Goal: Book appointment/travel/reservation

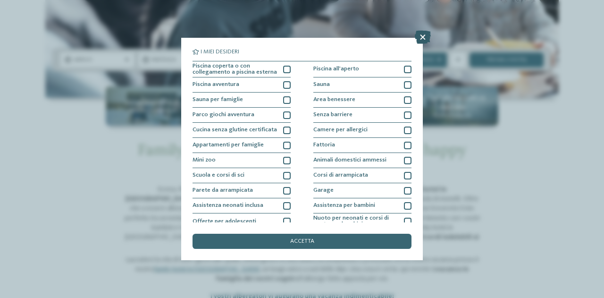
click at [418, 39] on icon at bounding box center [423, 37] width 16 height 13
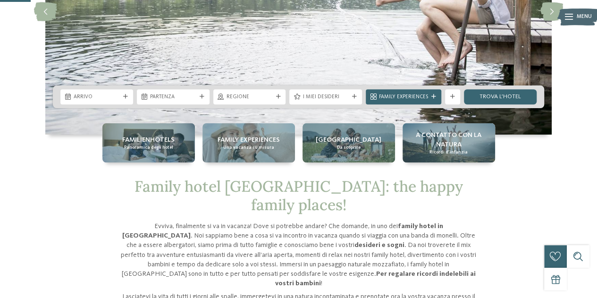
scroll to position [178, 0]
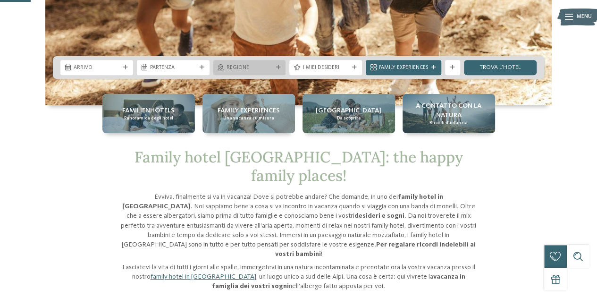
click at [268, 61] on div "Regione" at bounding box center [249, 67] width 73 height 15
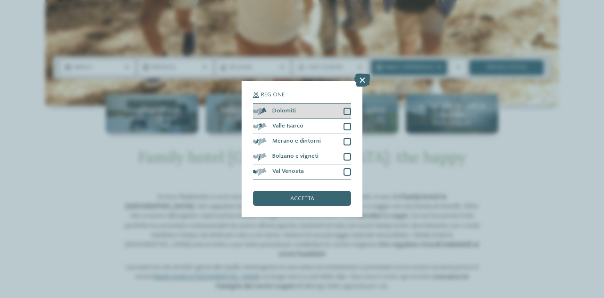
click at [346, 106] on div "Dolomiti" at bounding box center [302, 111] width 98 height 15
click at [316, 198] on div "accetta" at bounding box center [302, 198] width 98 height 15
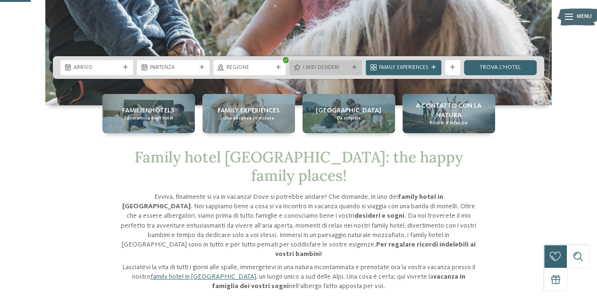
click at [324, 67] on span "I miei desideri" at bounding box center [326, 68] width 46 height 8
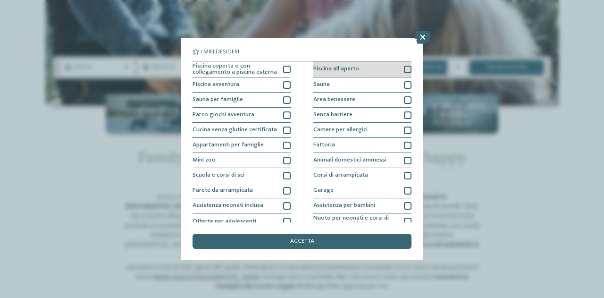
click at [404, 68] on div at bounding box center [408, 70] width 8 height 8
click at [288, 67] on div "Piscina coperta o con collegamento a piscina esterna Piscina all'aperto Piscina…" at bounding box center [302, 191] width 219 height 261
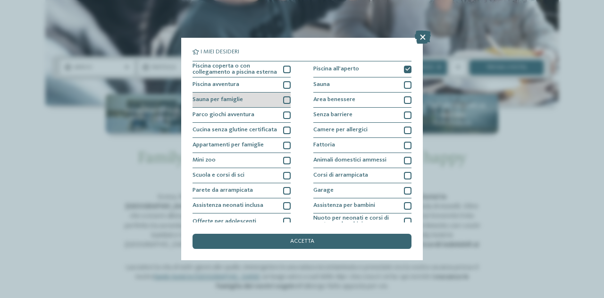
click at [285, 99] on div at bounding box center [287, 100] width 8 height 8
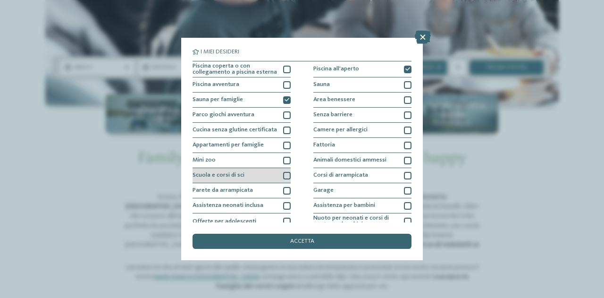
click at [284, 171] on div "Scuola e corsi di sci" at bounding box center [242, 175] width 98 height 15
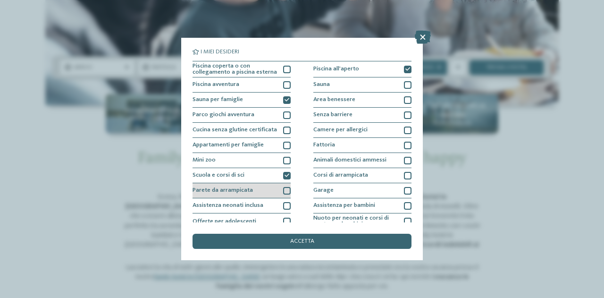
click at [286, 189] on div at bounding box center [287, 191] width 8 height 8
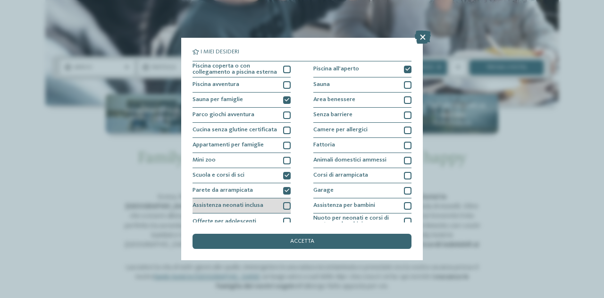
click at [285, 205] on div at bounding box center [287, 206] width 8 height 8
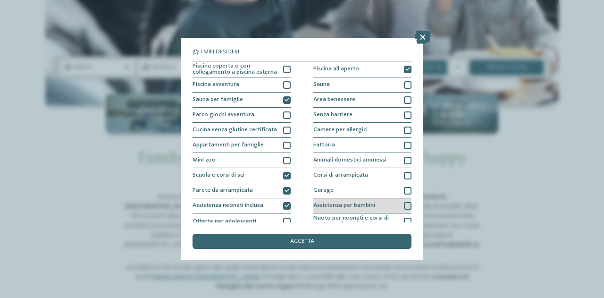
click at [397, 202] on div "Assistenza per bambini" at bounding box center [362, 205] width 98 height 15
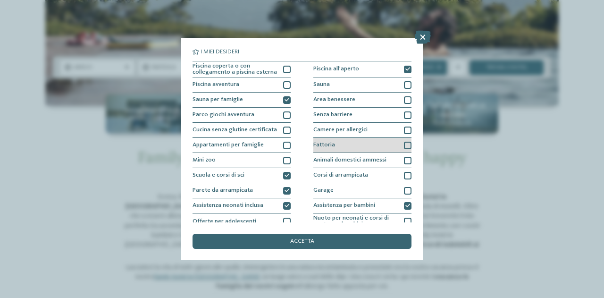
click at [404, 145] on div at bounding box center [408, 146] width 8 height 8
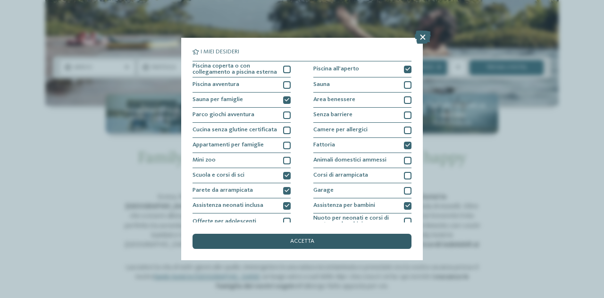
click at [349, 242] on div "accetta" at bounding box center [302, 241] width 219 height 15
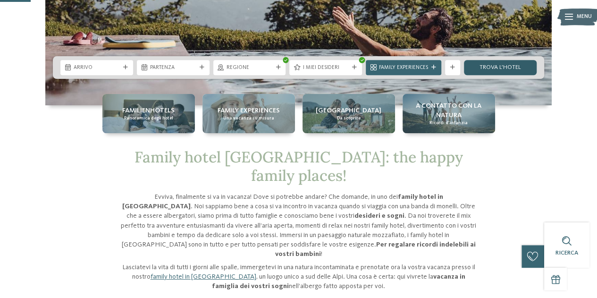
click at [492, 67] on link "trova l’hotel" at bounding box center [500, 67] width 73 height 15
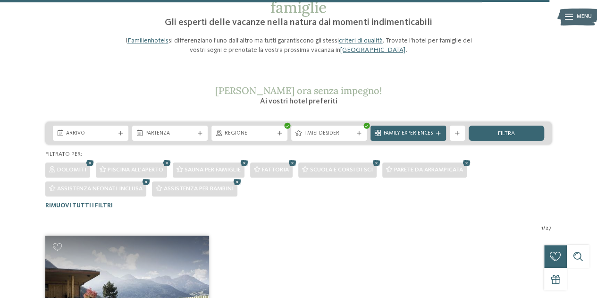
scroll to position [42, 0]
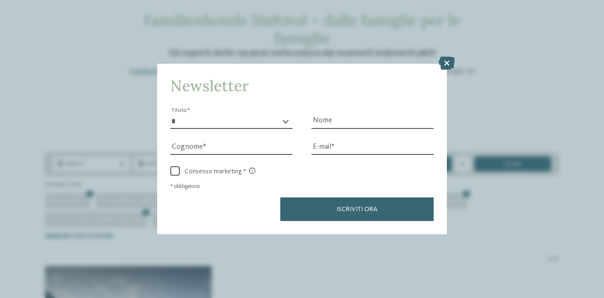
click at [440, 56] on div "Newsletter * ****** ******* ******** ****** Titolo Nome Cognome Fax" at bounding box center [302, 149] width 604 height 298
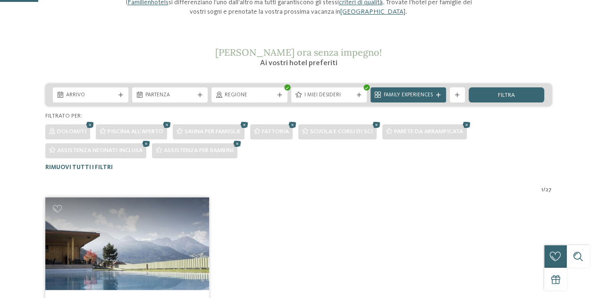
scroll to position [129, 0]
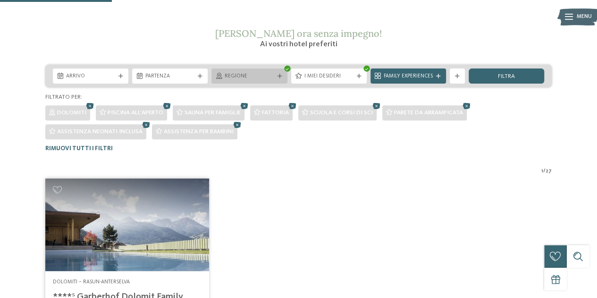
click at [246, 79] on span "Regione" at bounding box center [249, 77] width 49 height 8
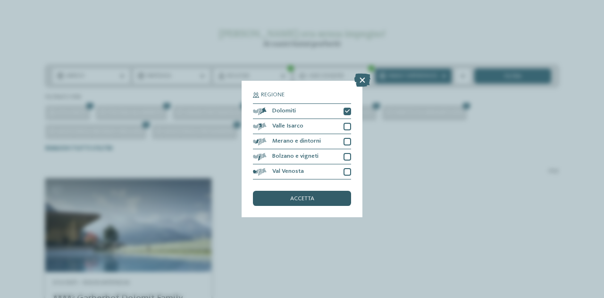
click at [320, 199] on div "accetta" at bounding box center [302, 198] width 98 height 15
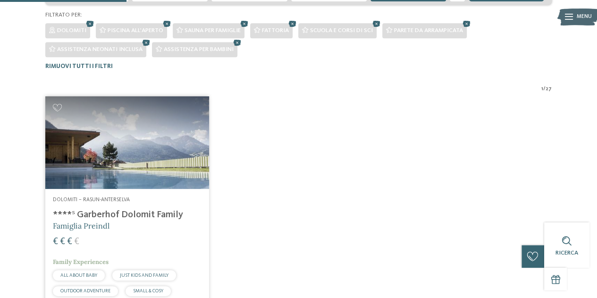
scroll to position [252, 0]
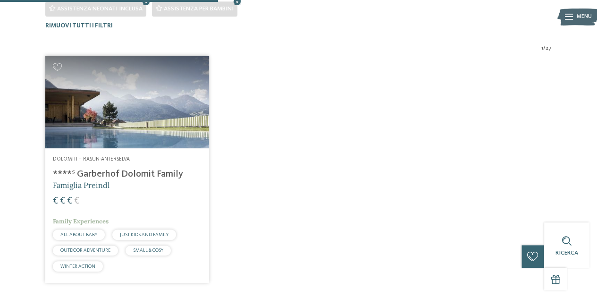
click at [364, 70] on div "Dolomiti – Rasun-Anterselva ****ˢ Garberhof Dolomit Family Famiglia Preindl € €…" at bounding box center [299, 169] width 514 height 234
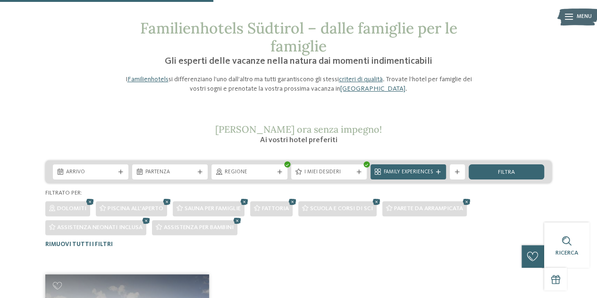
scroll to position [0, 0]
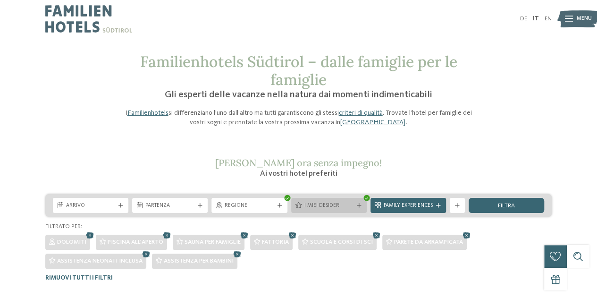
click at [359, 209] on div "Arrivo Partenza" at bounding box center [298, 205] width 506 height 23
click at [359, 209] on div "I miei desideri" at bounding box center [329, 205] width 76 height 15
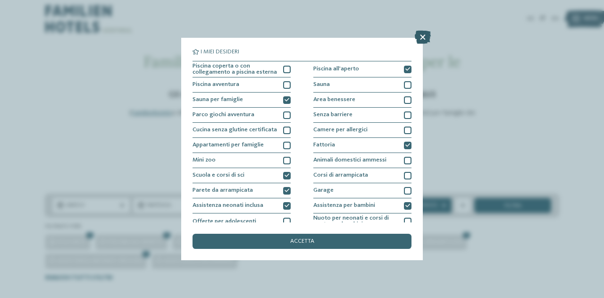
click at [417, 36] on icon at bounding box center [423, 37] width 16 height 13
